Goal: Check status: Check status

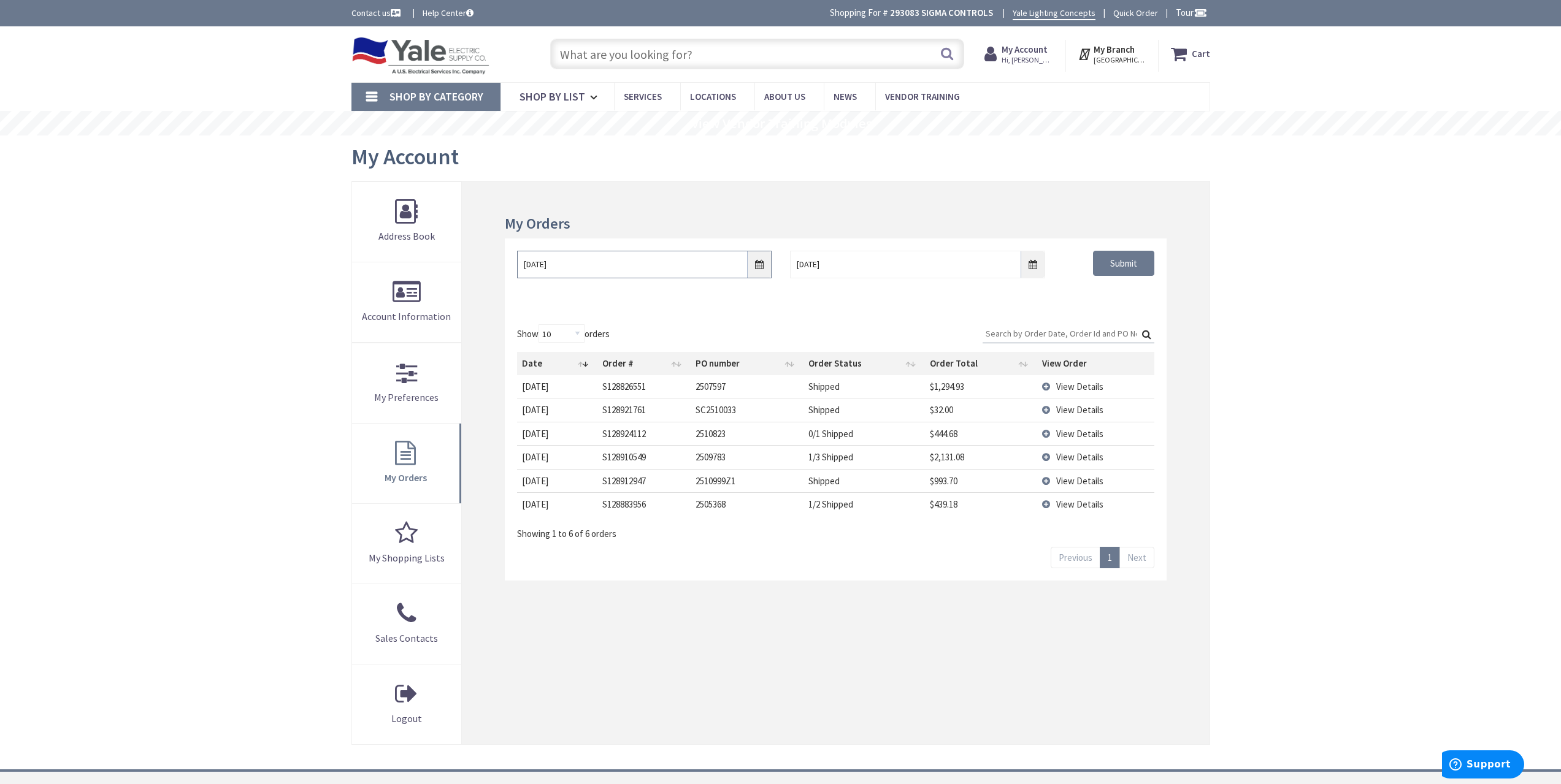
drag, startPoint x: 759, startPoint y: 262, endPoint x: 707, endPoint y: 287, distance: 57.7
click at [759, 262] on input "[DATE]" at bounding box center [644, 264] width 255 height 27
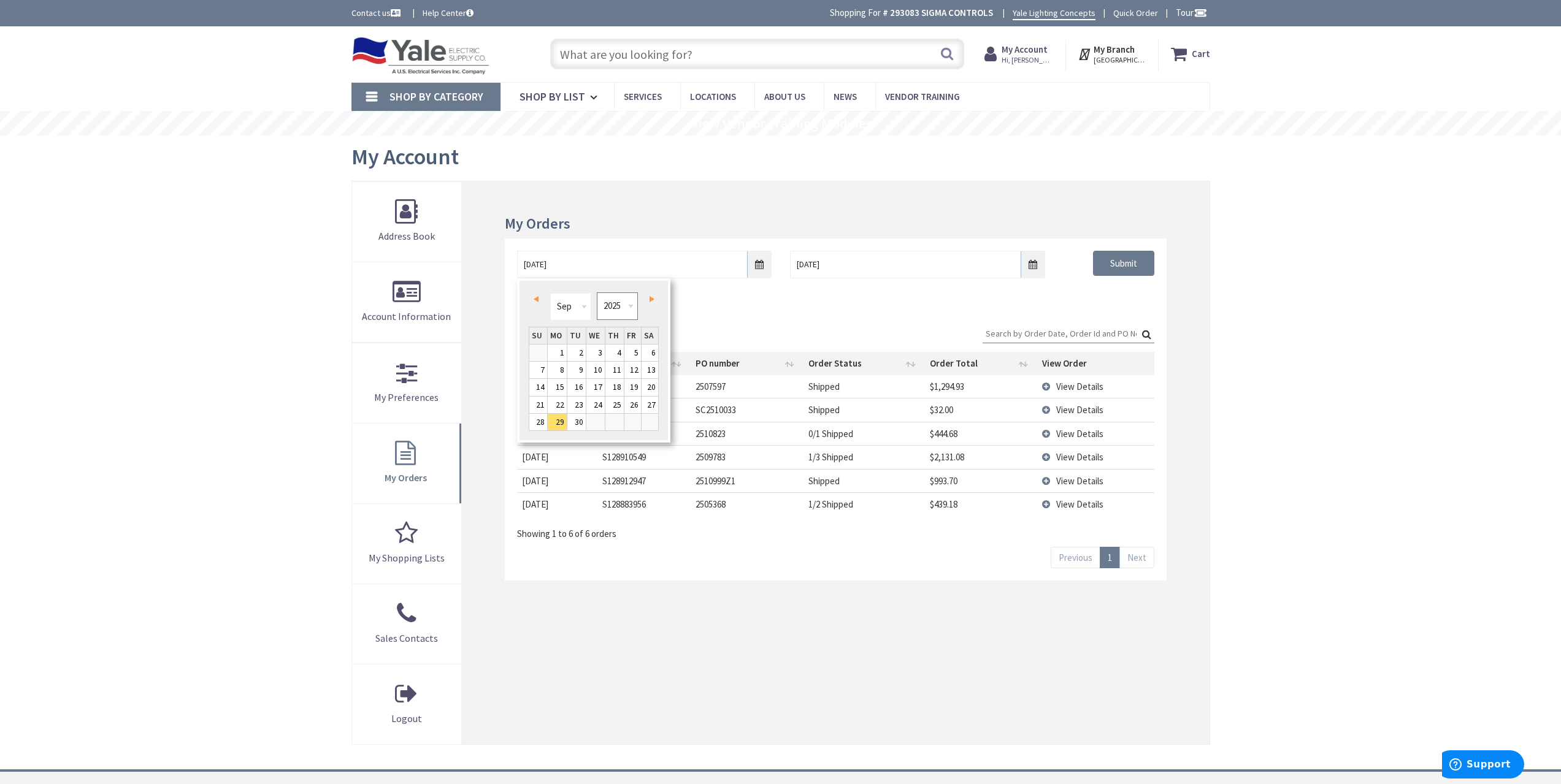
click at [623, 312] on select "1980 1981 1982 1983 1984 1985 1986 1987 1988 1989 1990 1991 1992 1993 1994 1995…" at bounding box center [617, 306] width 41 height 27
type input "[DATE]"
click at [1199, 287] on div "My Orders [DATE] [DATE] Submit Show 10 25 50 100 orders Search: Date Order # PO…" at bounding box center [836, 463] width 747 height 563
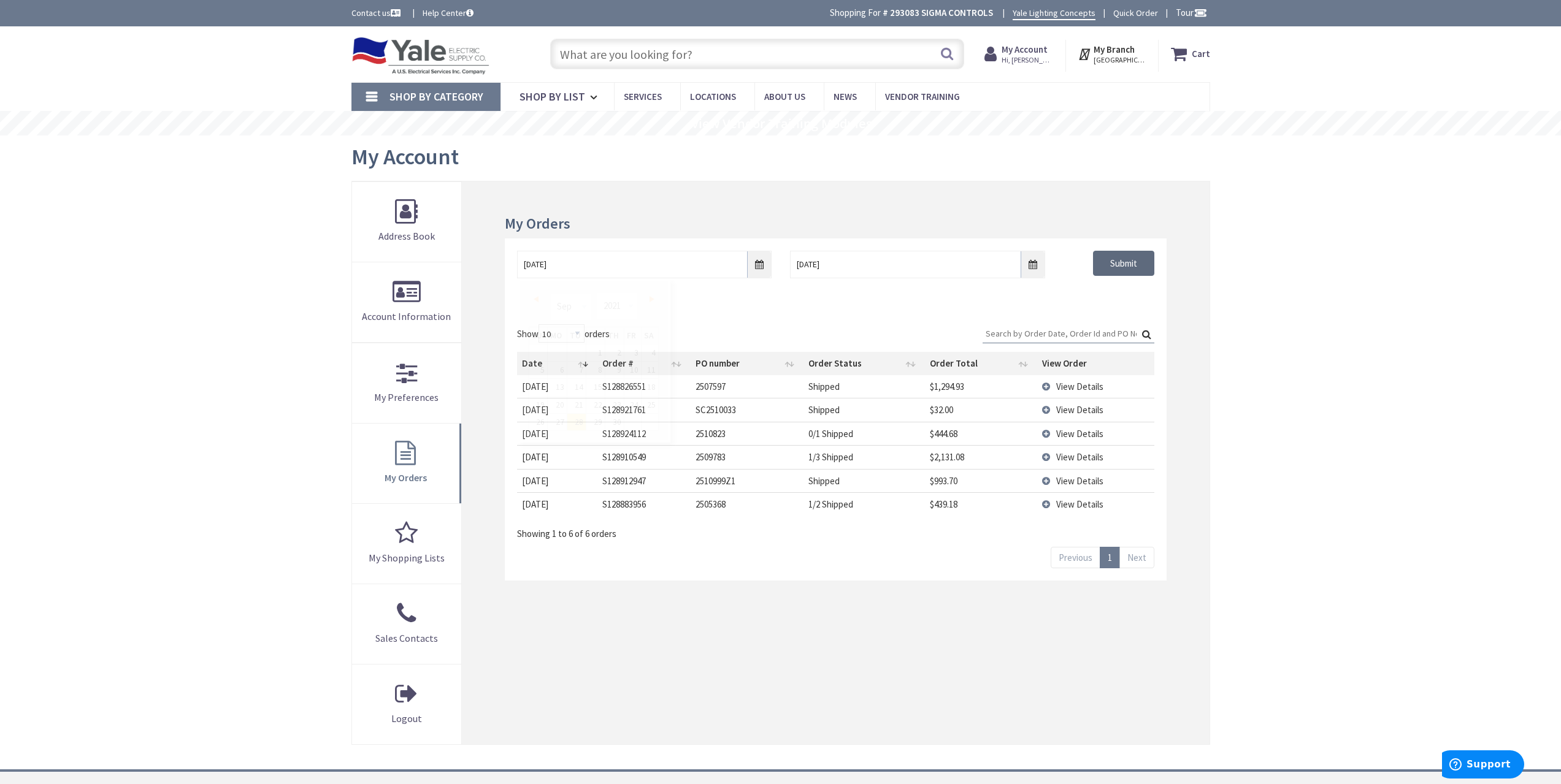
click at [1131, 256] on input "Submit" at bounding box center [1123, 264] width 61 height 26
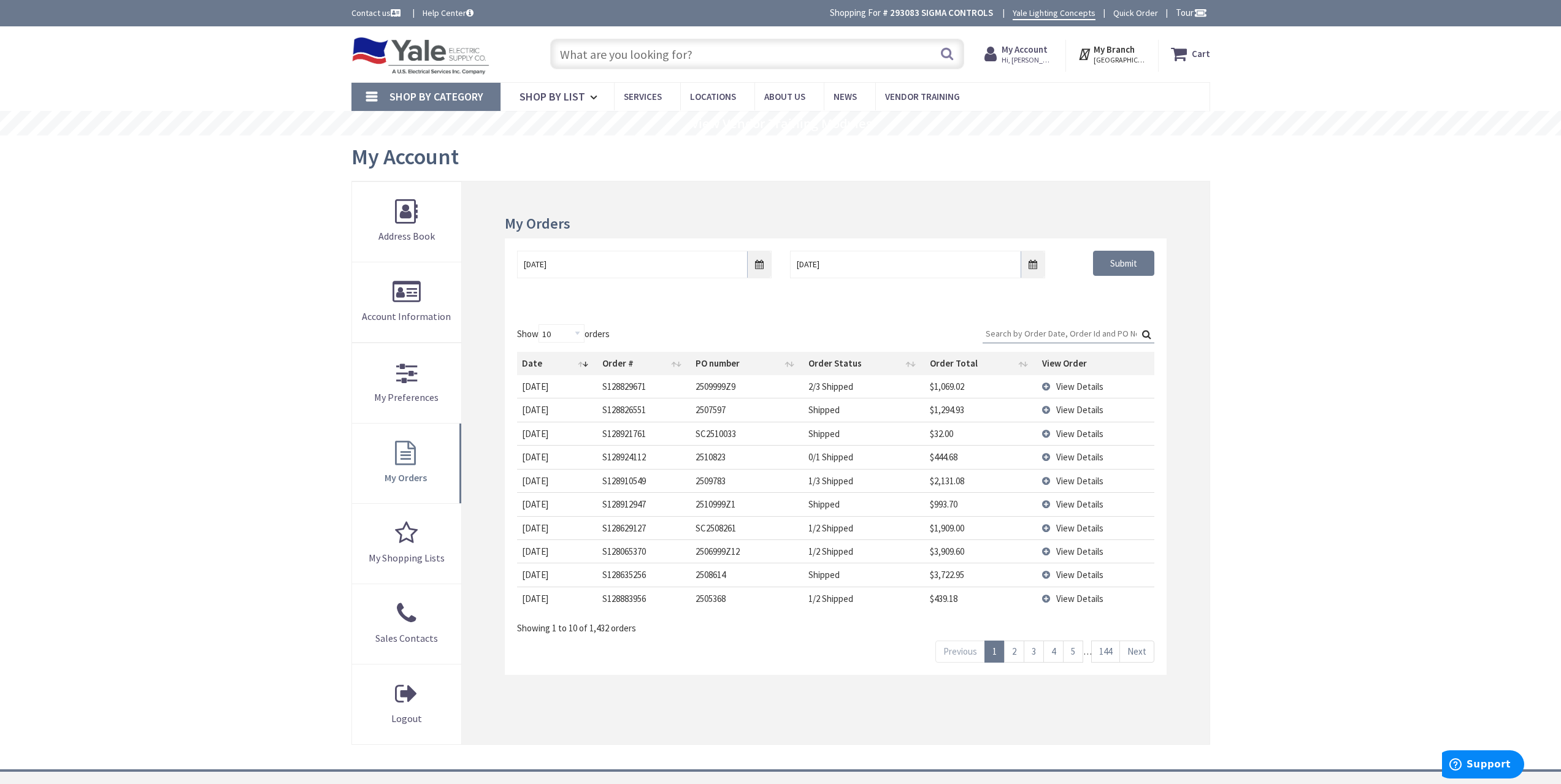
click at [1076, 380] on span "View Details" at bounding box center [1079, 386] width 47 height 12
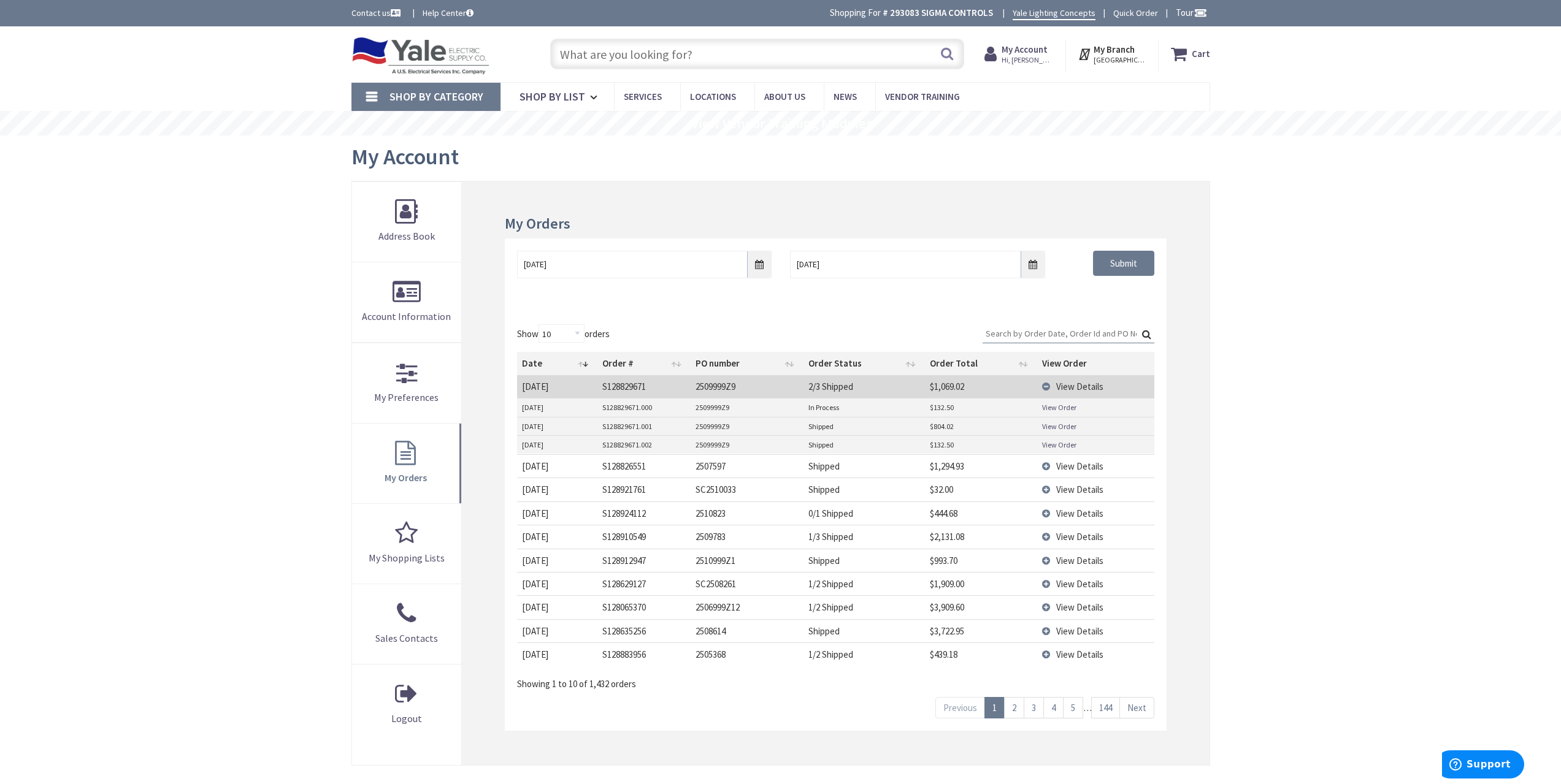
click at [1064, 442] on link "View Order" at bounding box center [1059, 444] width 34 height 11
